Goal: Task Accomplishment & Management: Use online tool/utility

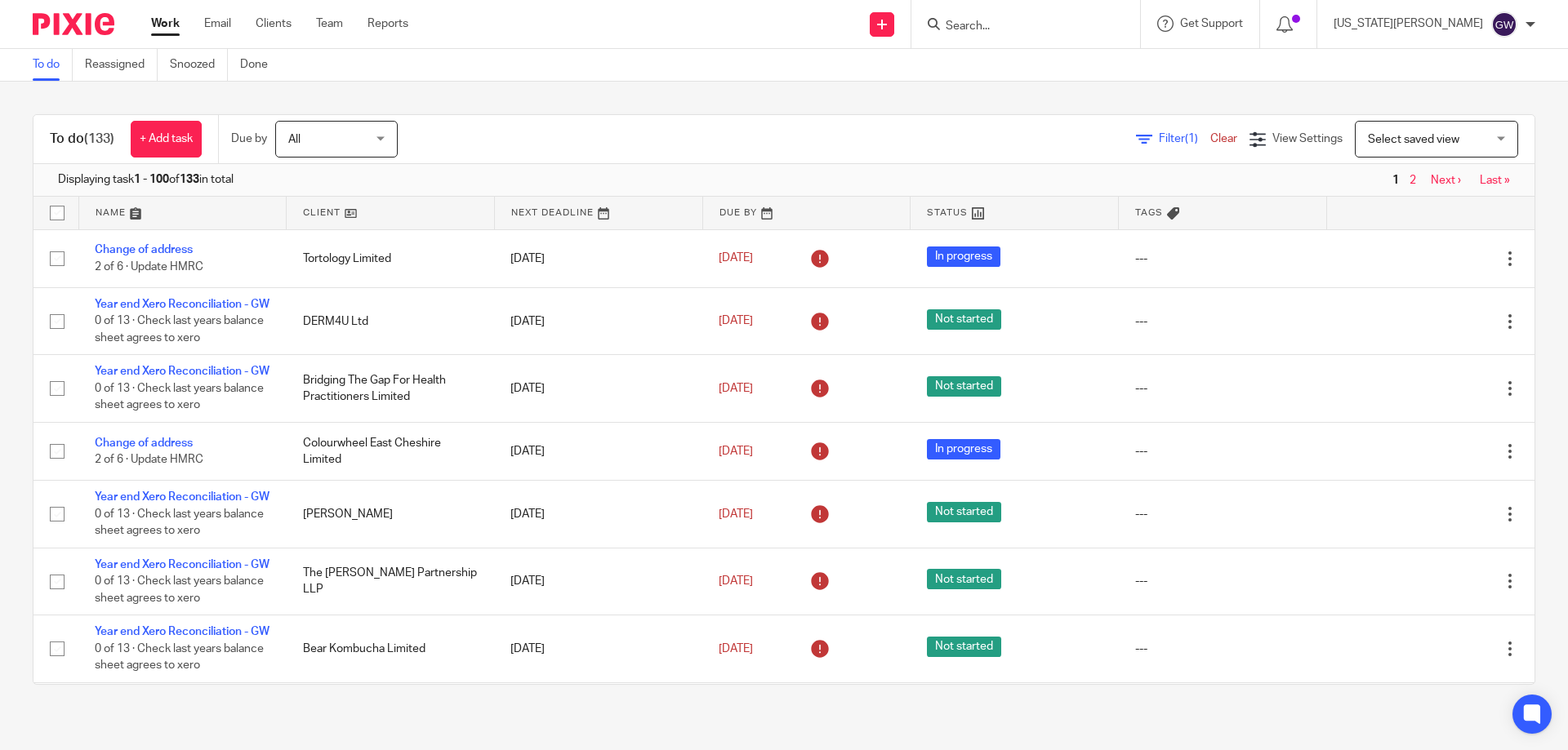
click at [1038, 24] on input "Search" at bounding box center [1017, 27] width 147 height 15
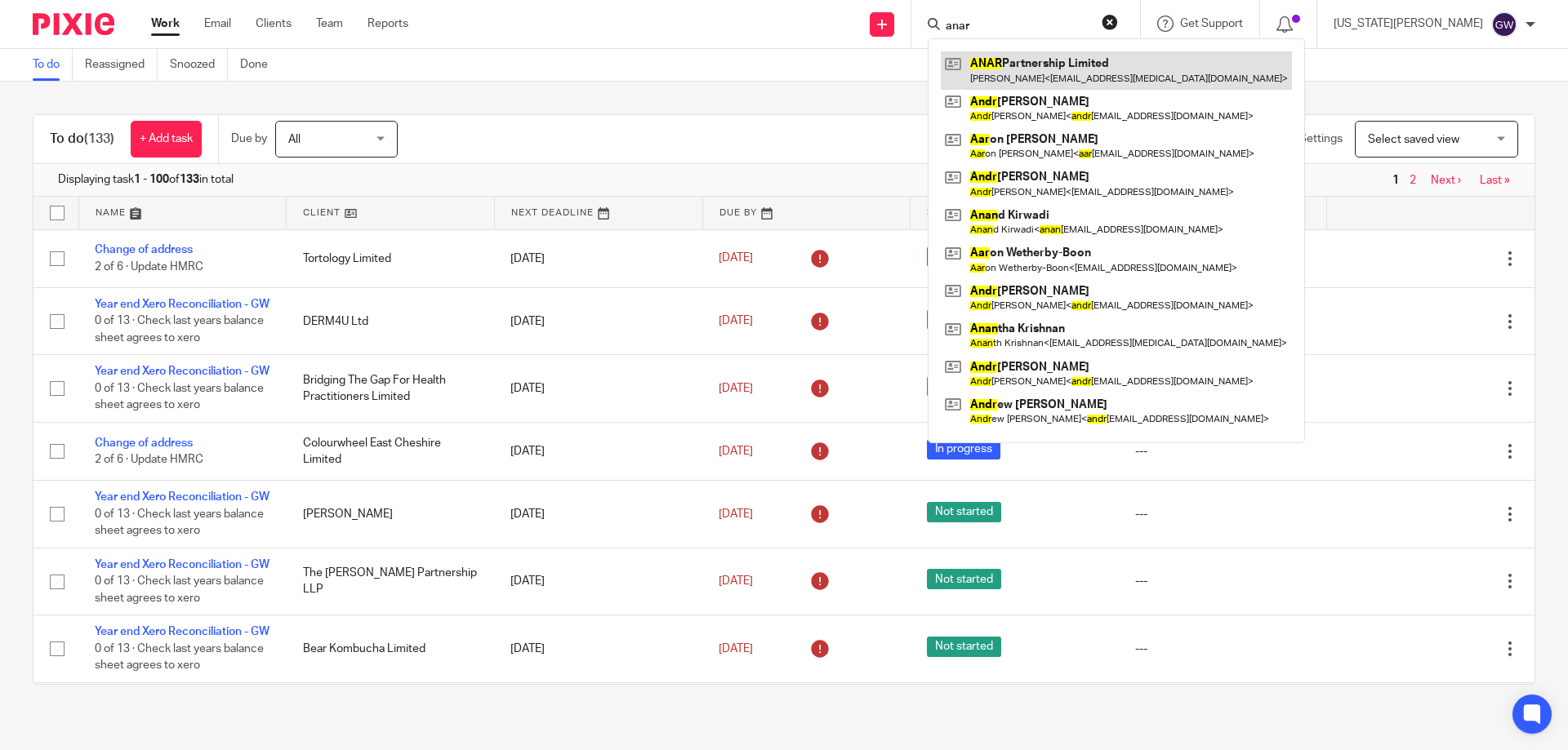
type input "anar"
click at [1097, 60] on link at bounding box center [1116, 70] width 351 height 37
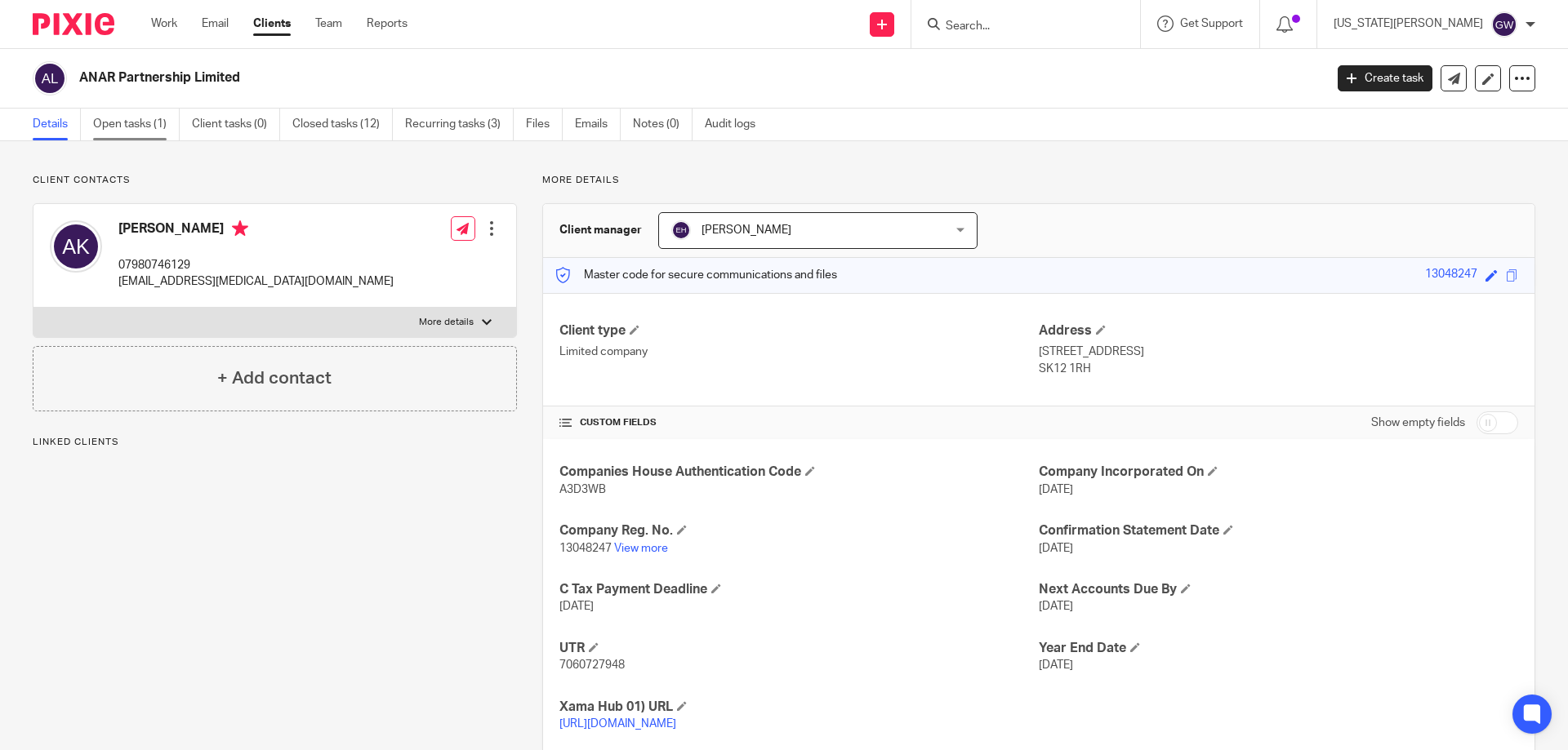
click at [139, 127] on link "Open tasks (1)" at bounding box center [136, 125] width 86 height 32
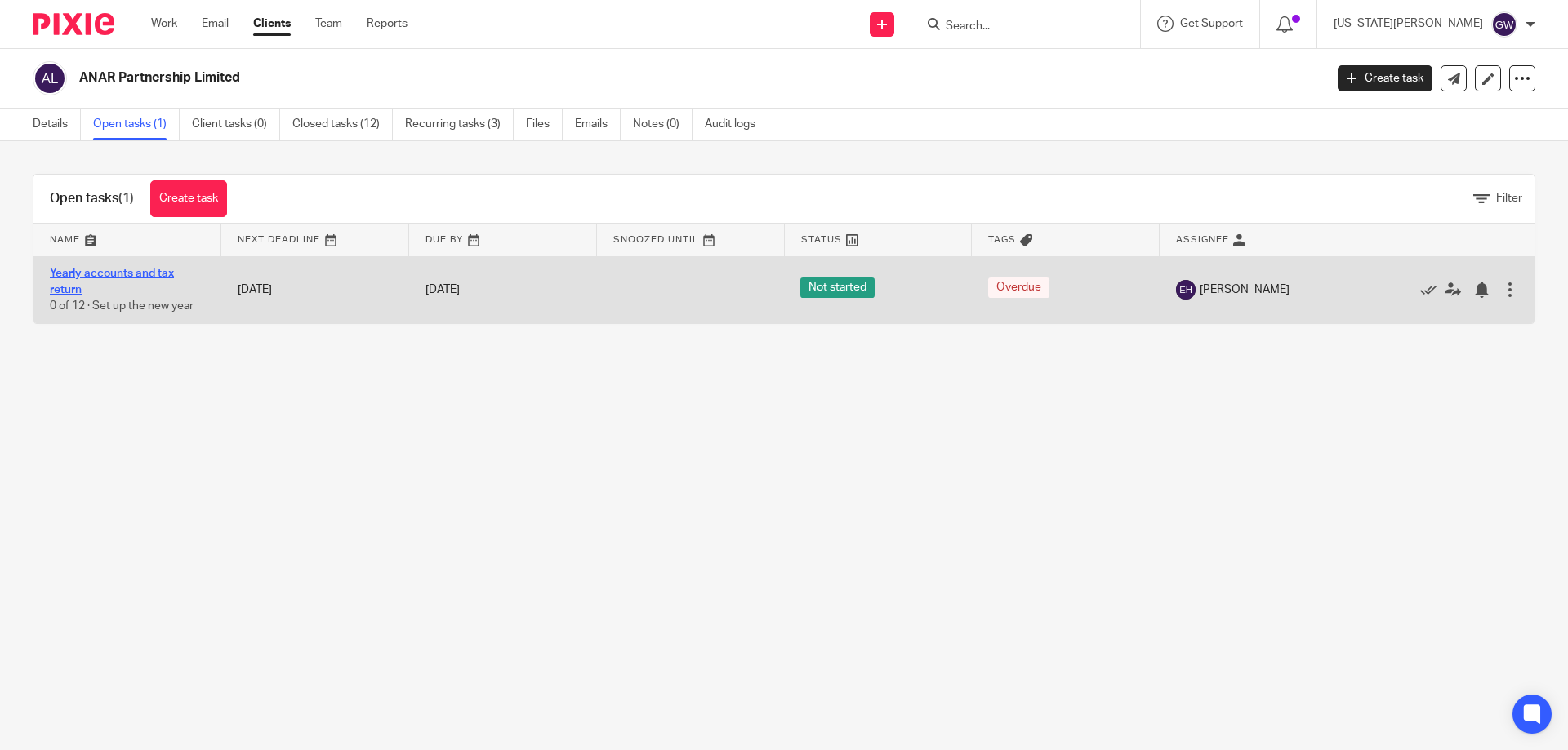
click at [101, 271] on link "Yearly accounts and tax return" at bounding box center [111, 281] width 124 height 27
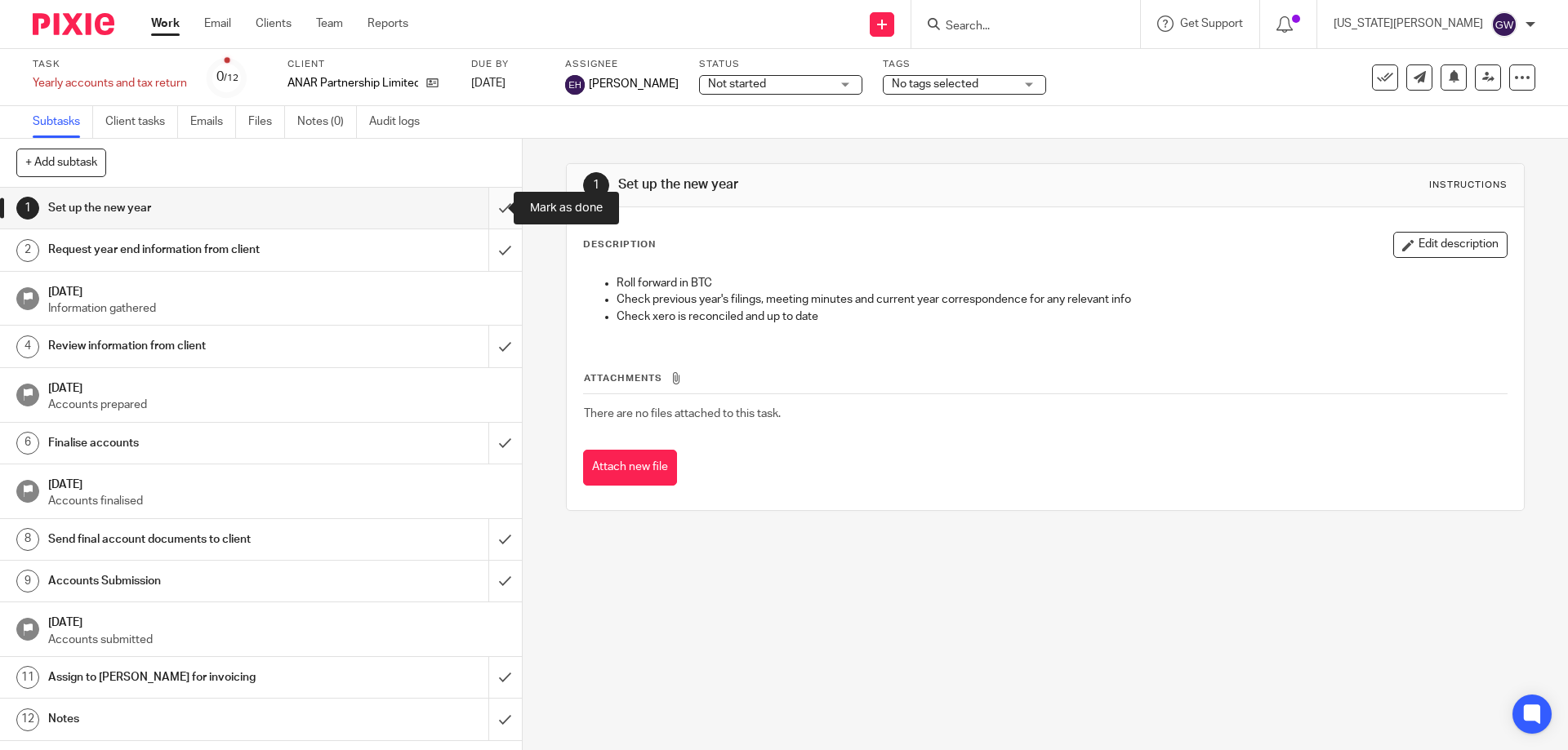
click at [494, 212] on input "submit" at bounding box center [261, 208] width 522 height 41
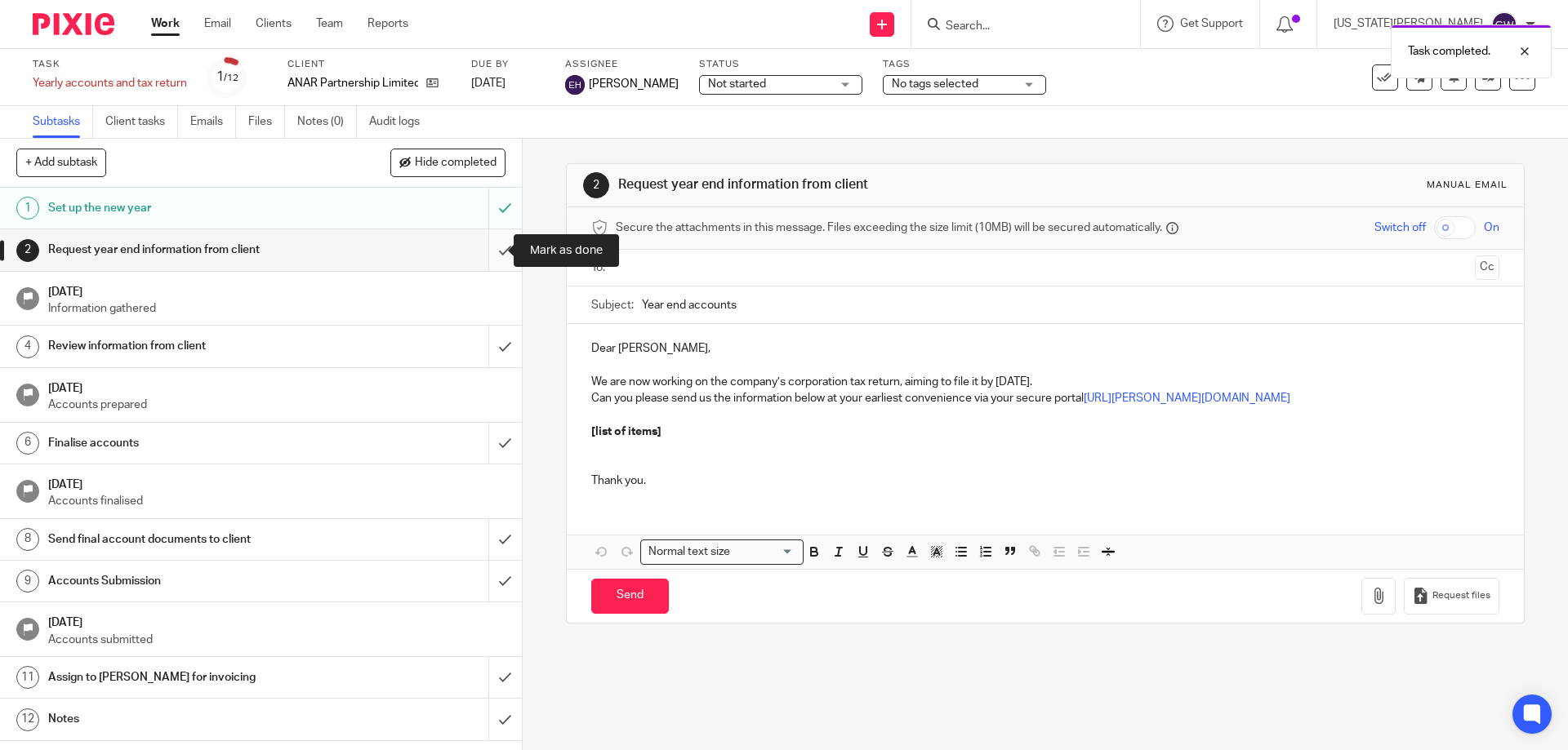
click at [489, 243] on input "submit" at bounding box center [261, 249] width 522 height 41
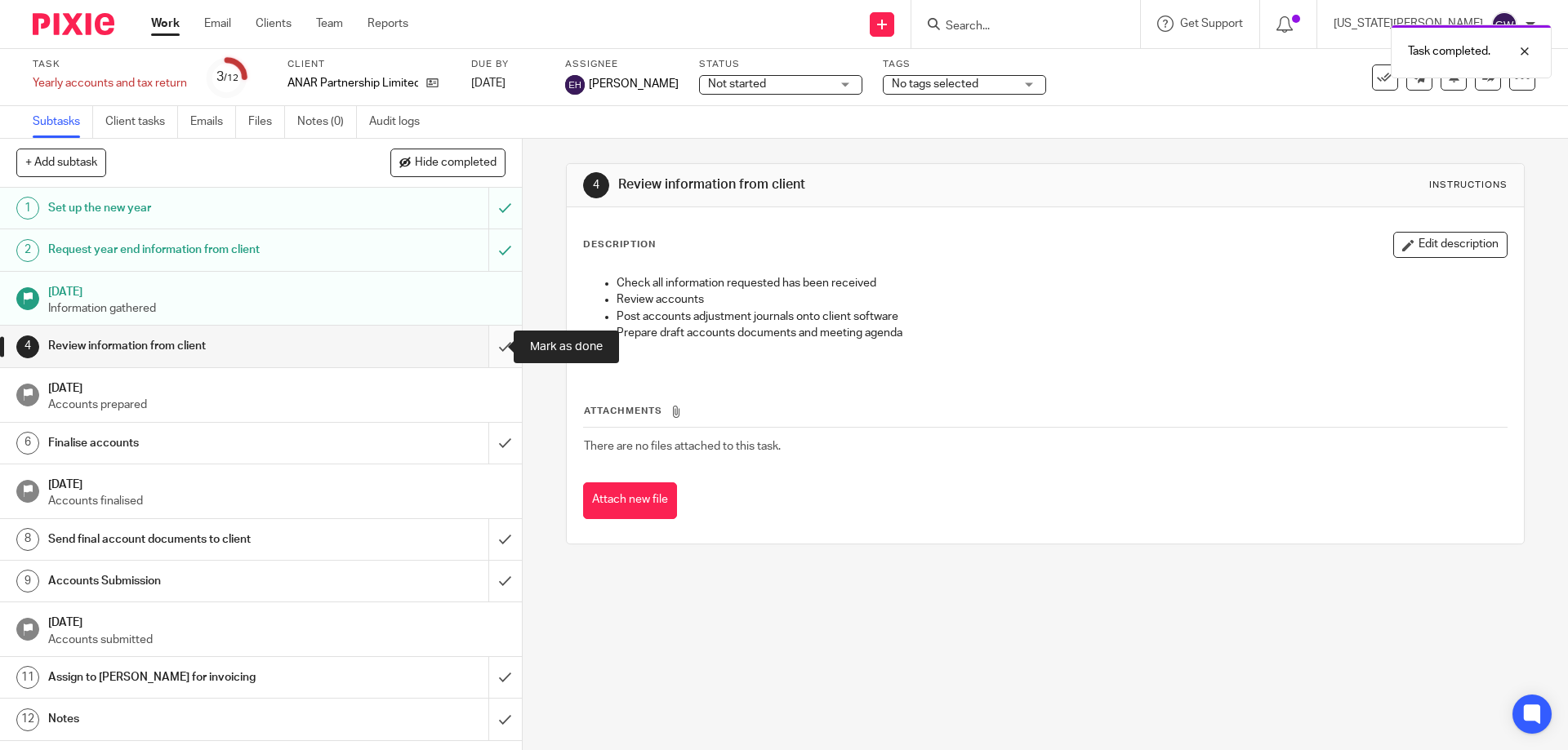
click at [498, 331] on input "submit" at bounding box center [261, 346] width 522 height 41
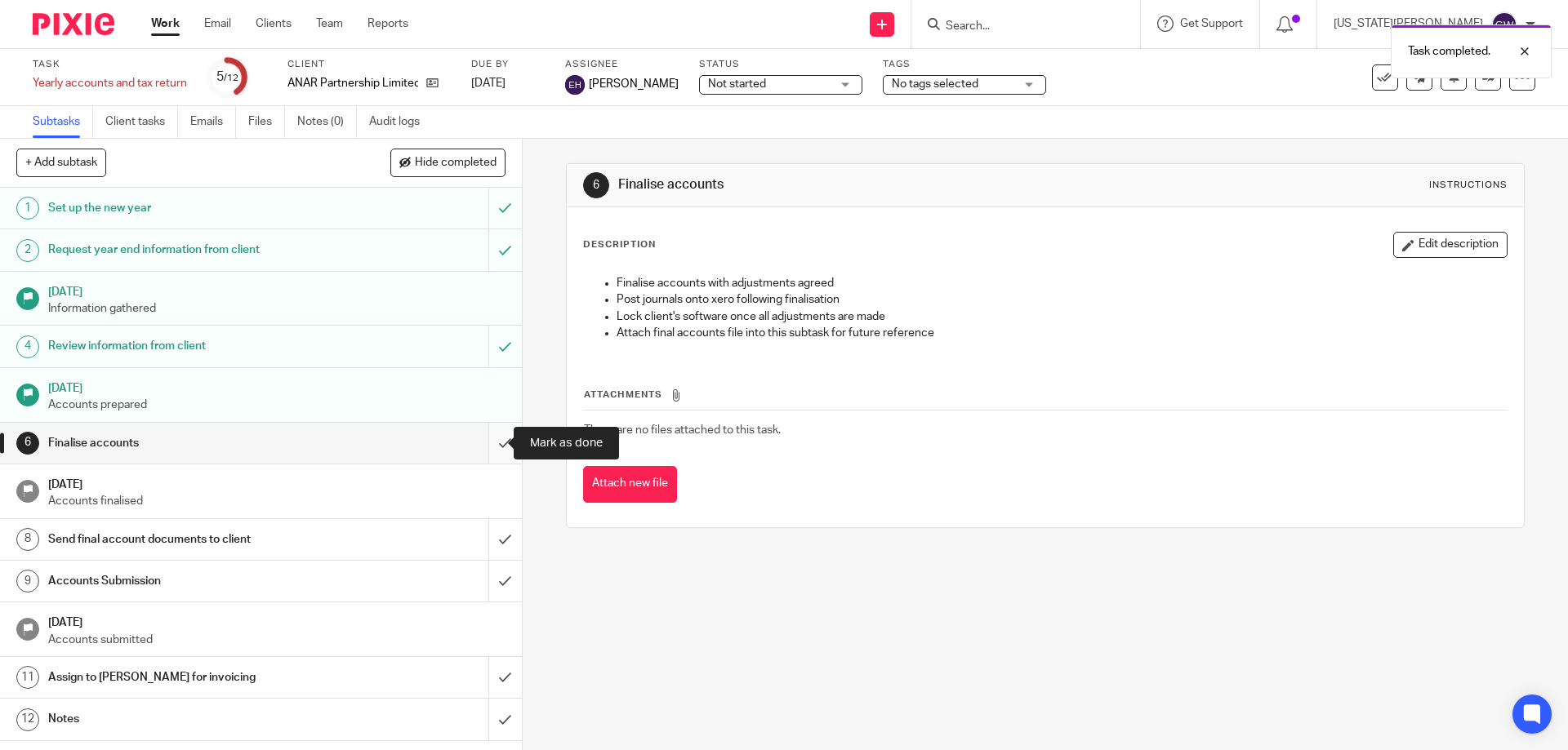
click at [498, 442] on input "submit" at bounding box center [261, 443] width 522 height 41
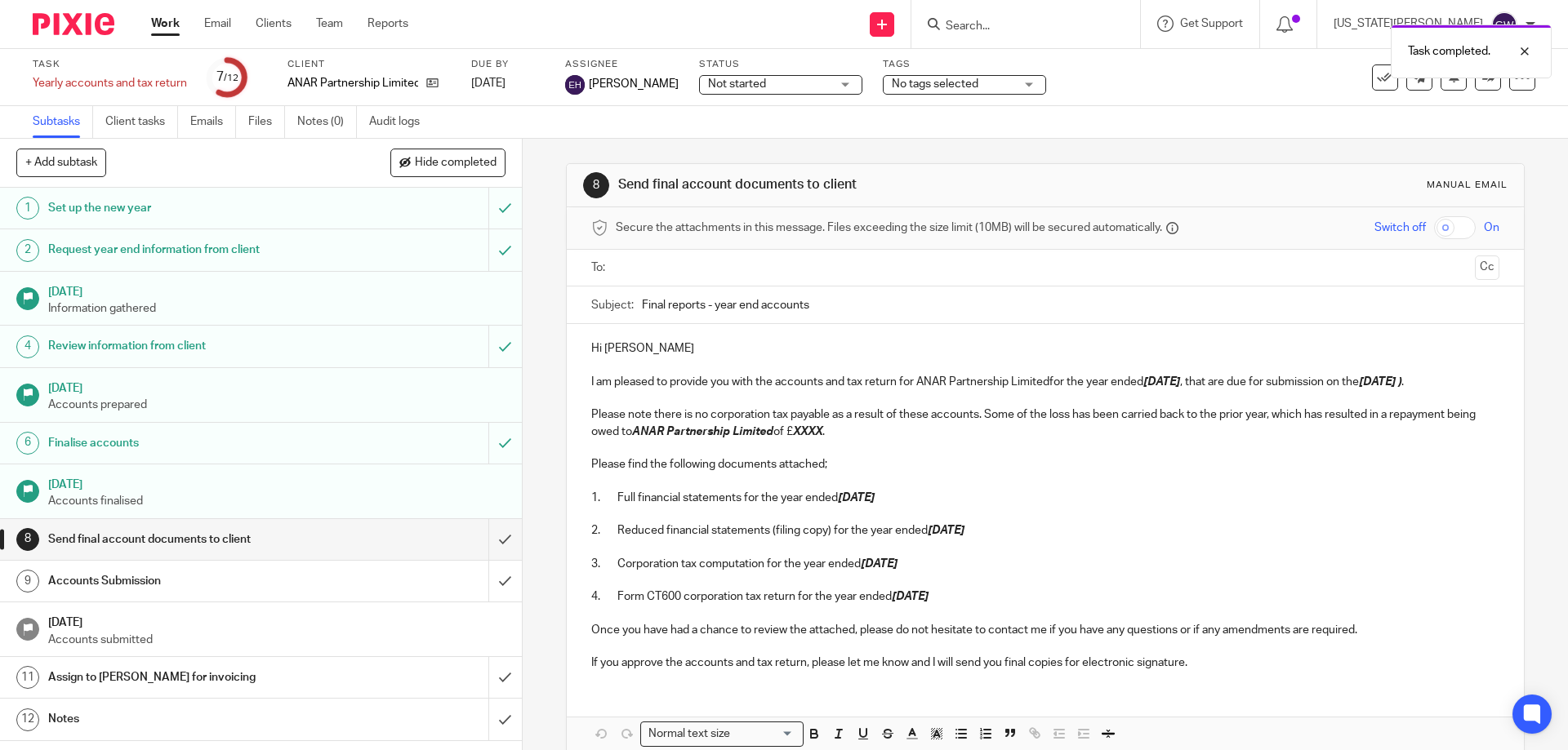
click at [645, 255] on ul at bounding box center [1045, 268] width 857 height 27
click at [651, 267] on input "text" at bounding box center [1045, 268] width 846 height 19
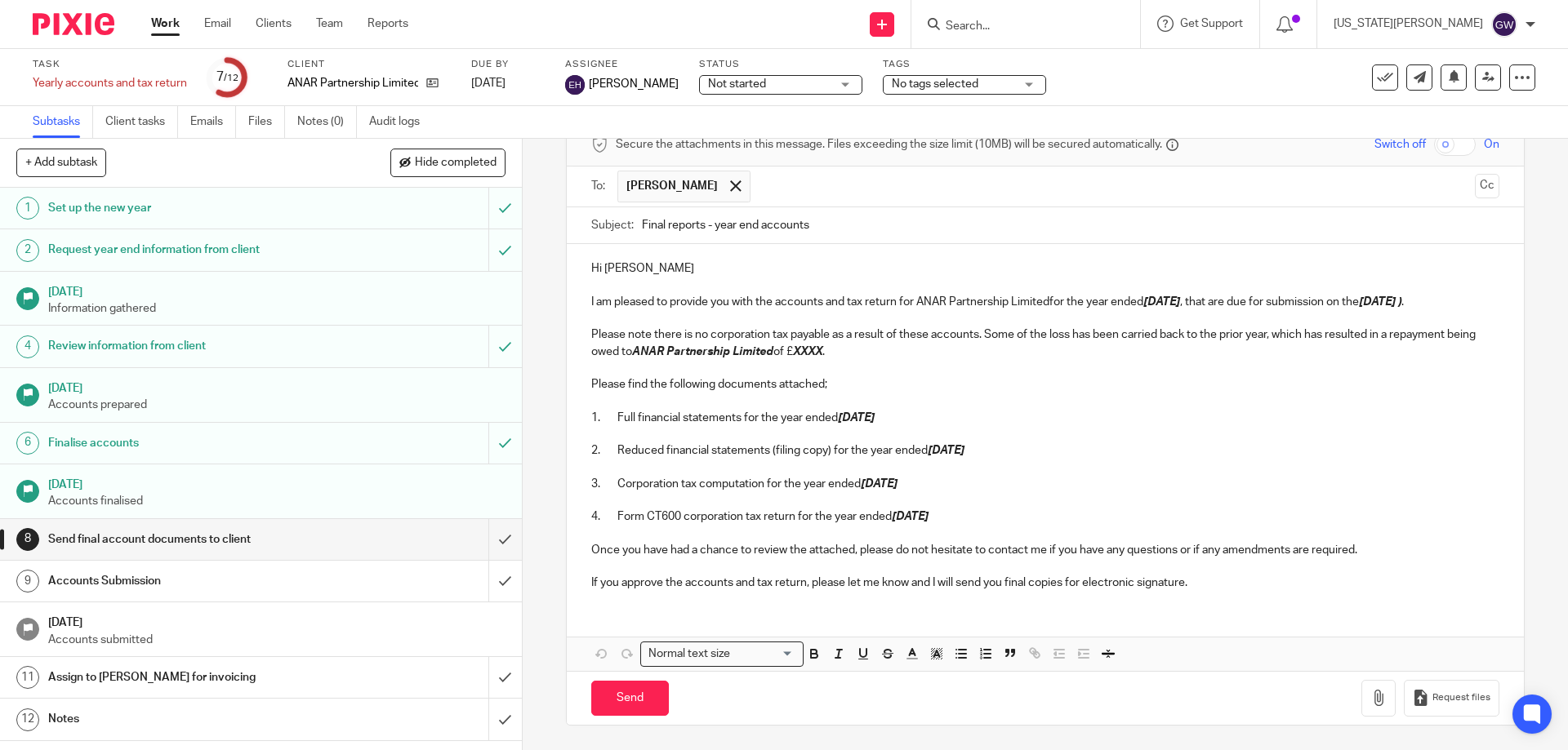
click at [1074, 328] on p "Please note there is no corporation tax payable as a result of these accounts. …" at bounding box center [1045, 343] width 907 height 33
click at [1048, 305] on p "I am pleased to provide you with the accounts and tax return for ANAR Partnersh…" at bounding box center [1045, 302] width 907 height 17
click at [1472, 303] on p "I am pleased to provide you with the accounts and tax return for ANAR Partnersh…" at bounding box center [1045, 302] width 907 height 17
click at [1471, 303] on p "I am pleased to provide you with the accounts and tax return for ANAR Partnersh…" at bounding box center [1045, 302] width 907 height 17
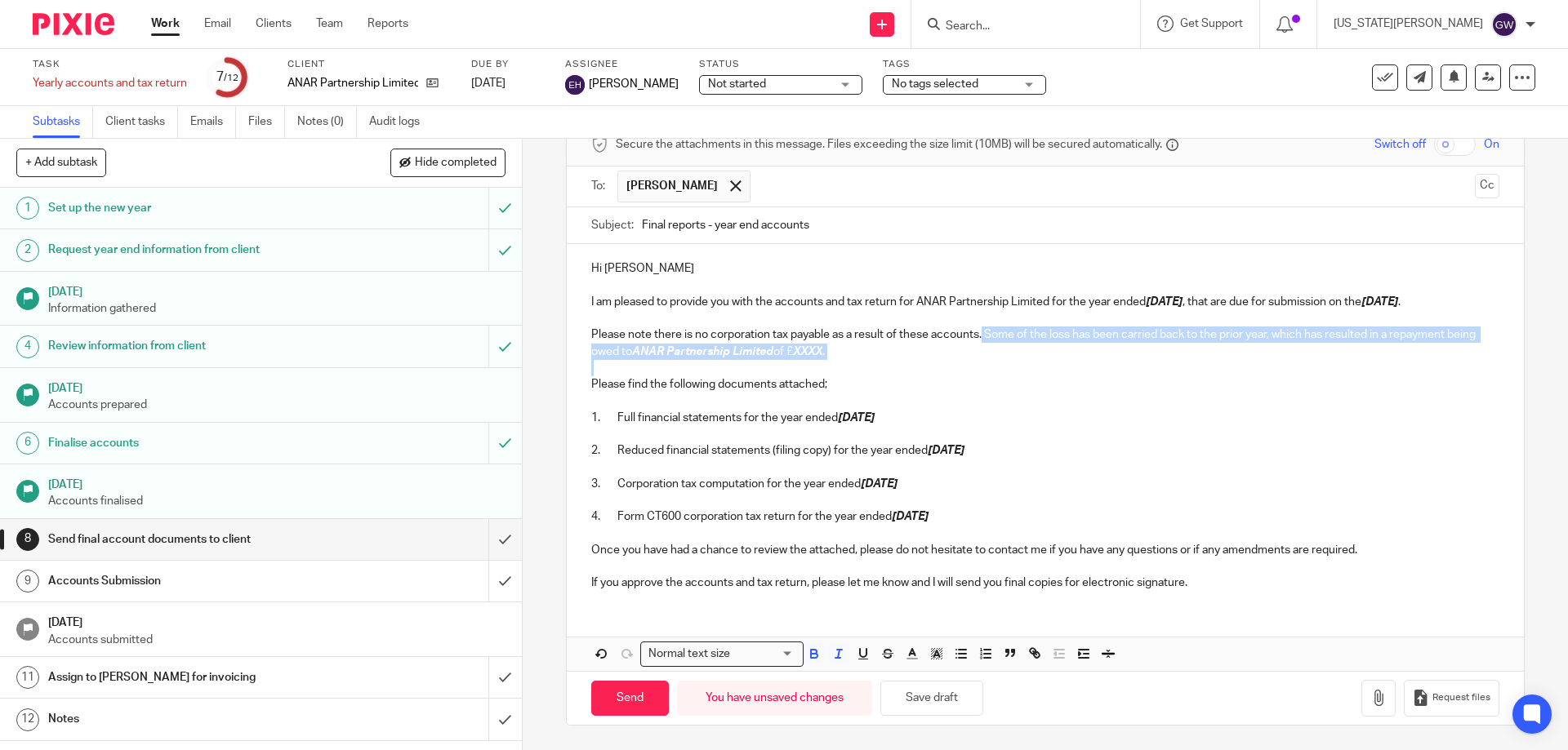
drag, startPoint x: 900, startPoint y: 362, endPoint x: 980, endPoint y: 333, distance: 85.1
click at [980, 333] on div "Hi Anantha I am pleased to provide you with the accounts and tax return for ANA…" at bounding box center [1045, 424] width 956 height 359
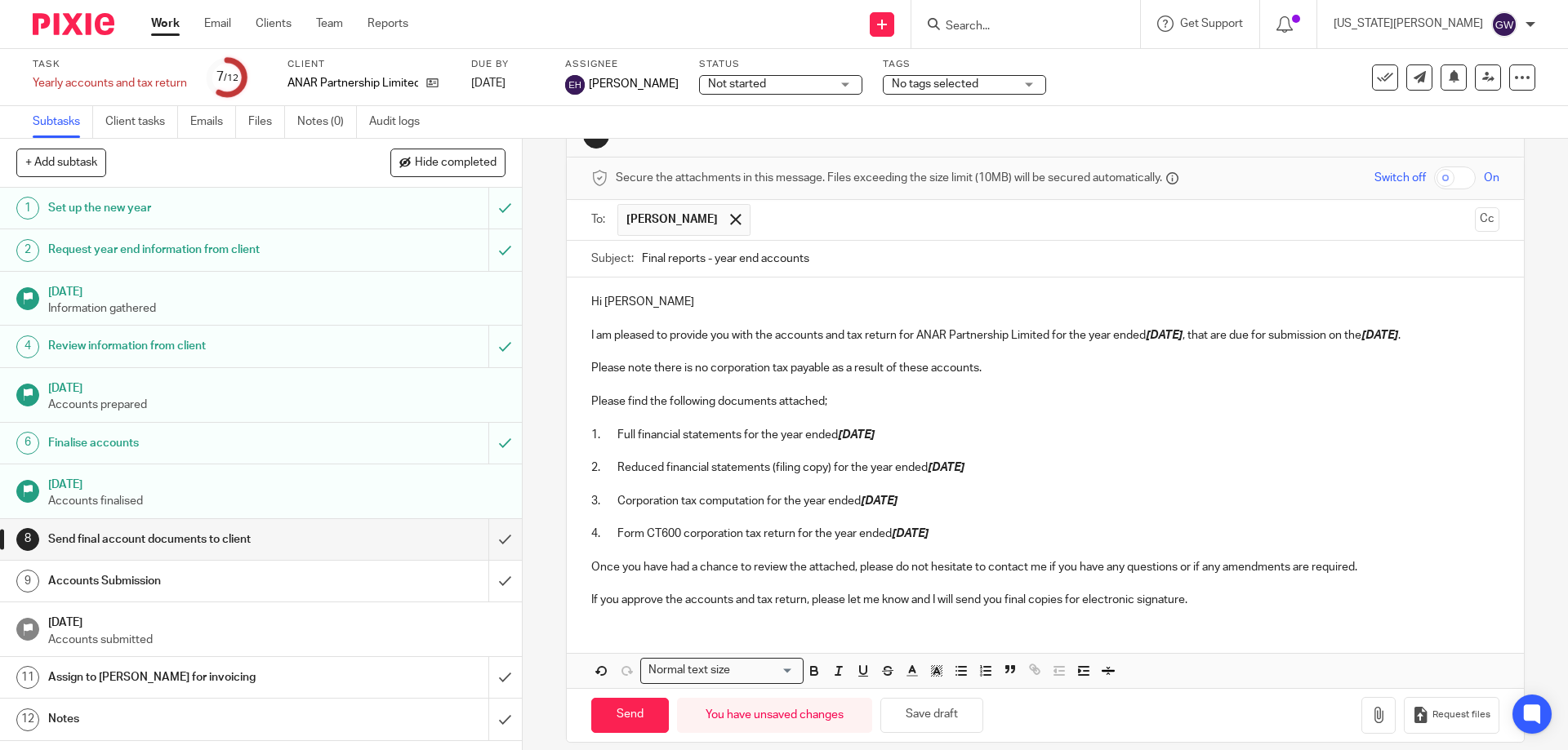
scroll to position [67, 0]
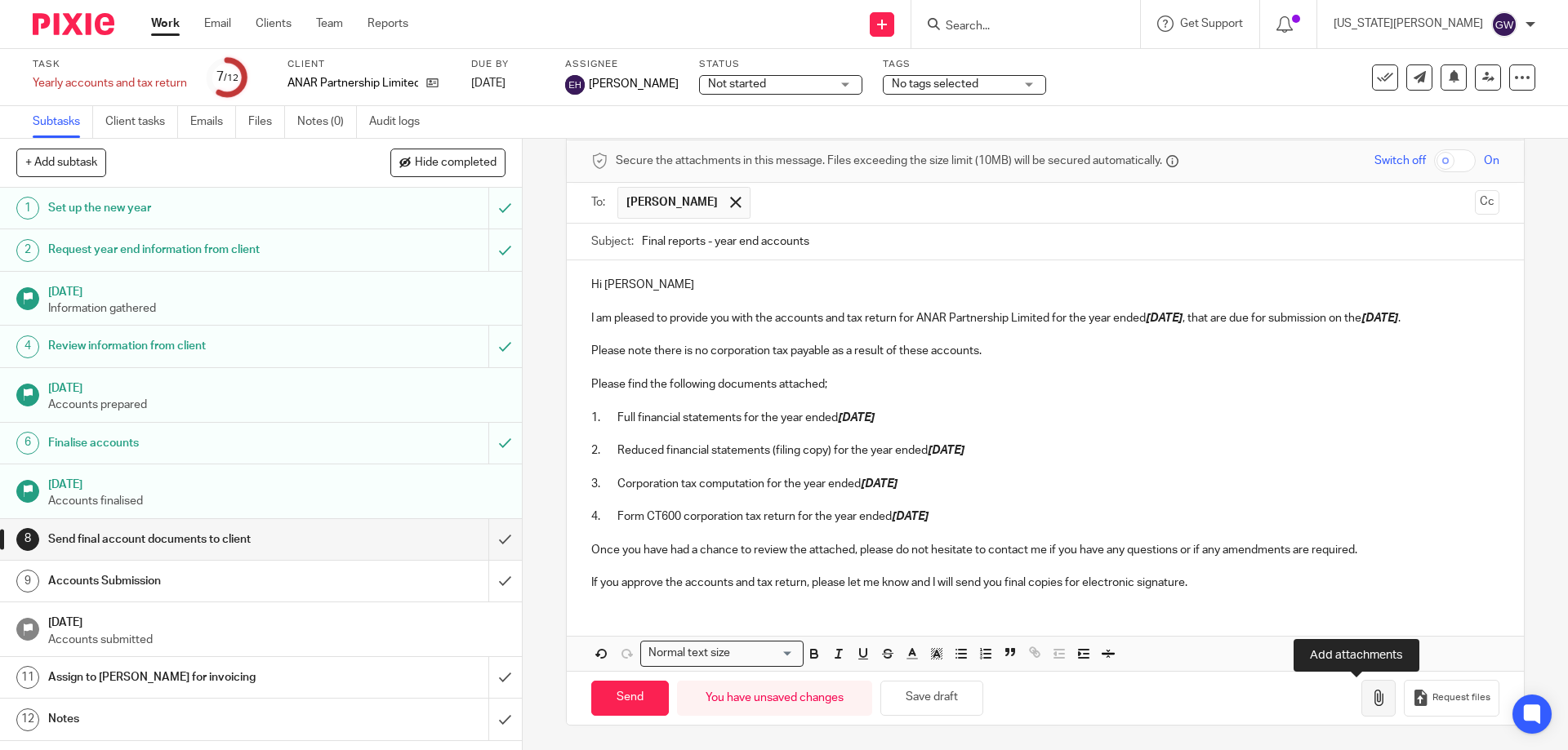
click at [1370, 695] on icon "button" at bounding box center [1379, 698] width 17 height 17
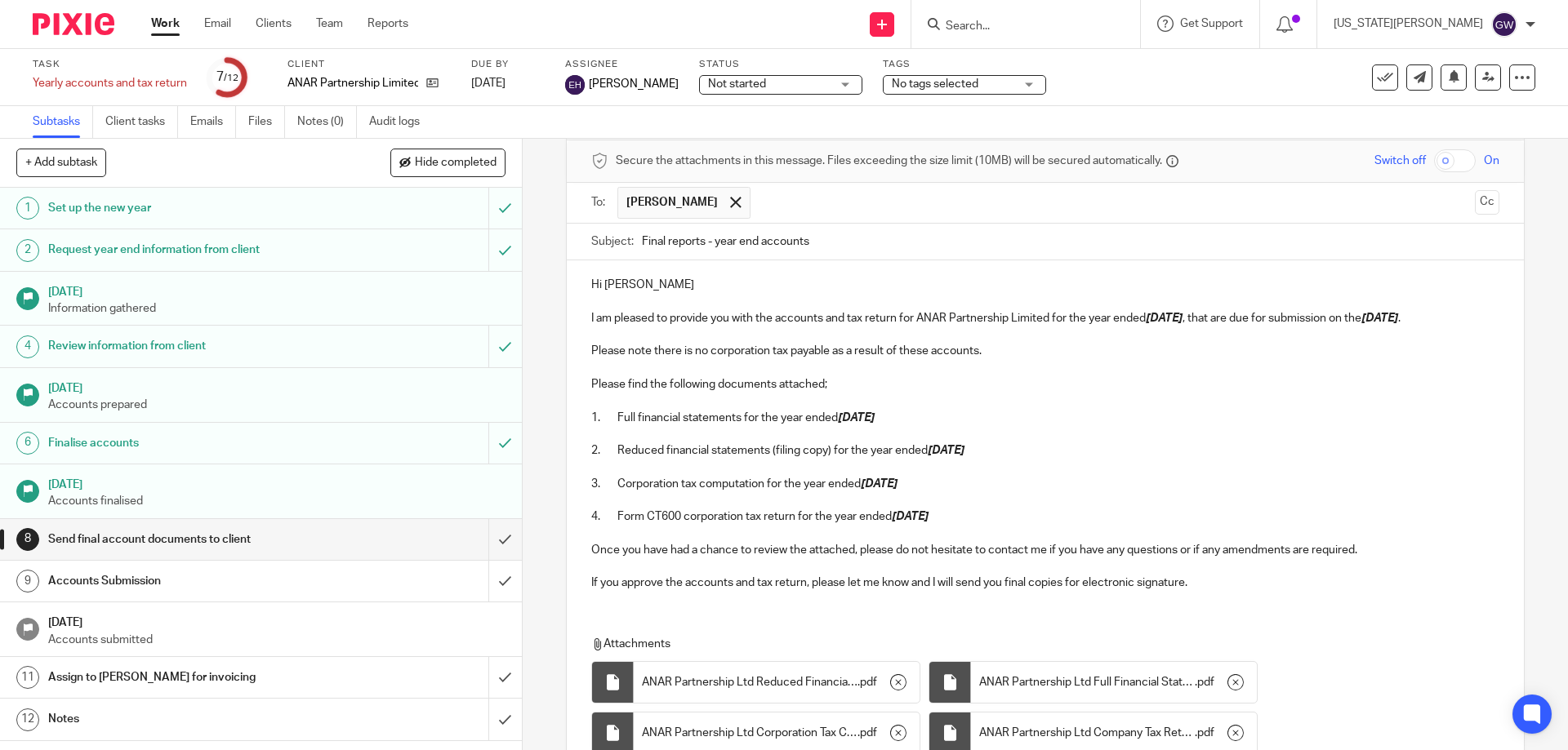
click at [1217, 319] on p "I am pleased to provide you with the accounts and tax return for ANAR Partnersh…" at bounding box center [1045, 318] width 907 height 17
click at [1216, 319] on p "I am pleased to provide you with the accounts and tax return for ANAR Partnersh…" at bounding box center [1045, 318] width 907 height 17
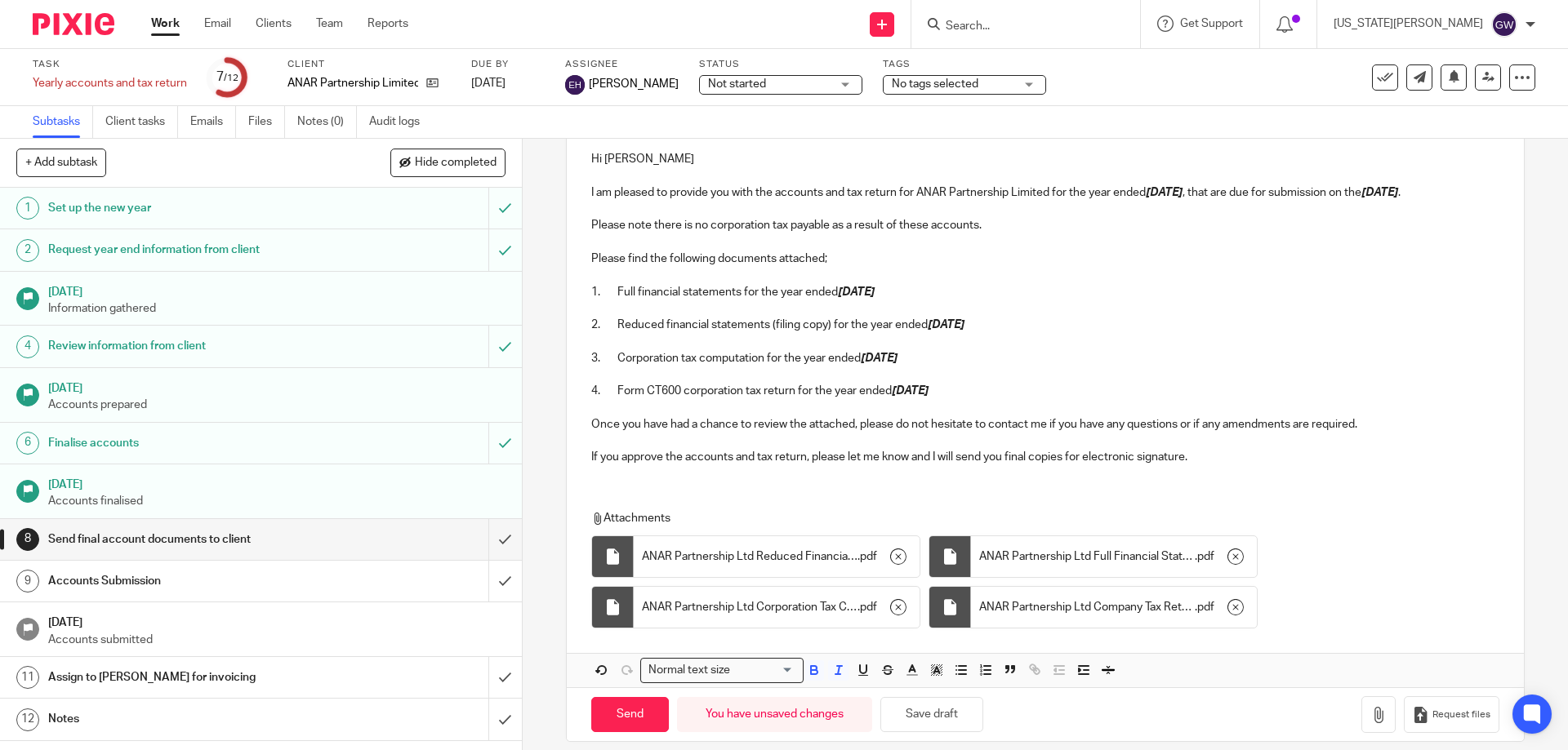
scroll to position [210, 0]
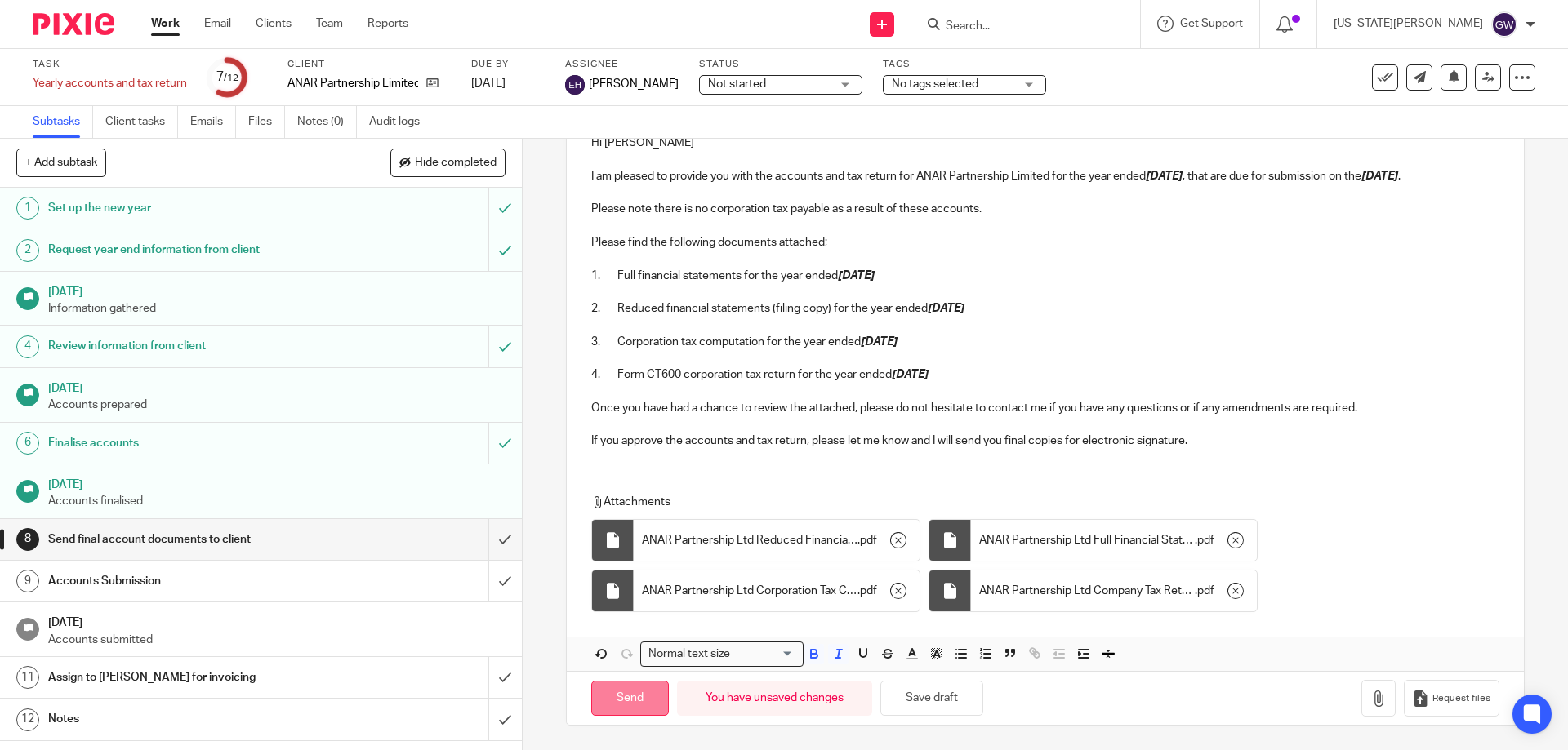
click at [641, 700] on input "Send" at bounding box center [630, 699] width 77 height 35
type input "Sent"
